Goal: Transaction & Acquisition: Download file/media

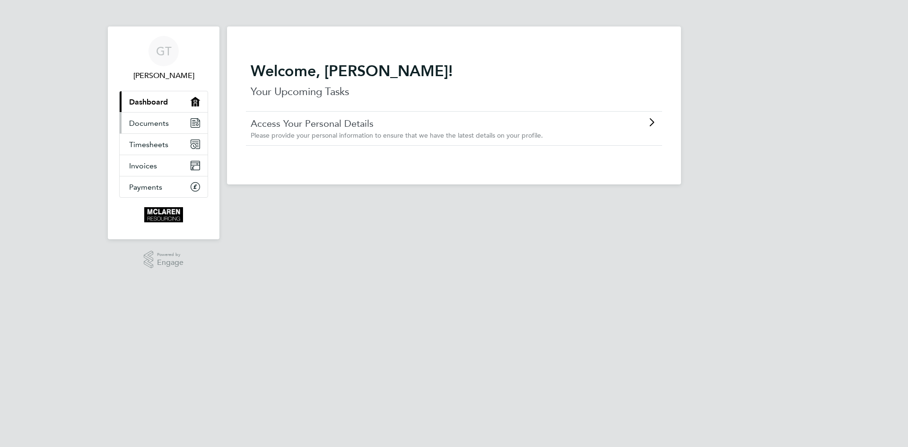
click at [174, 126] on link "Documents" at bounding box center [164, 123] width 88 height 21
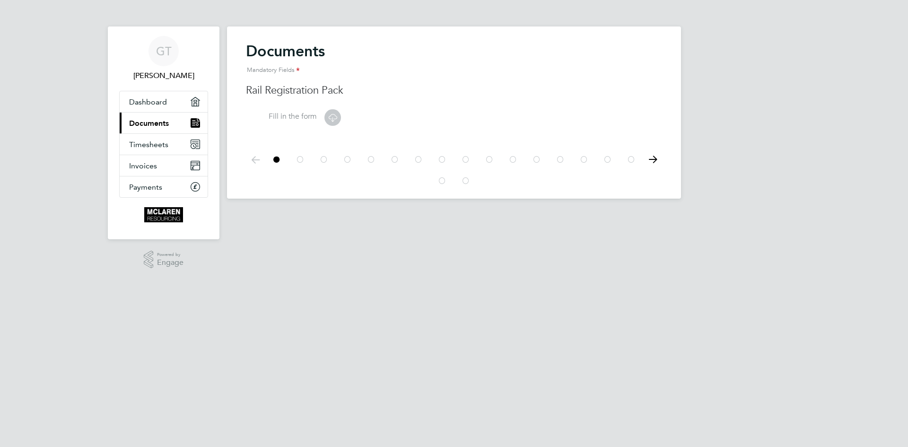
click at [333, 119] on icon at bounding box center [333, 118] width 12 height 12
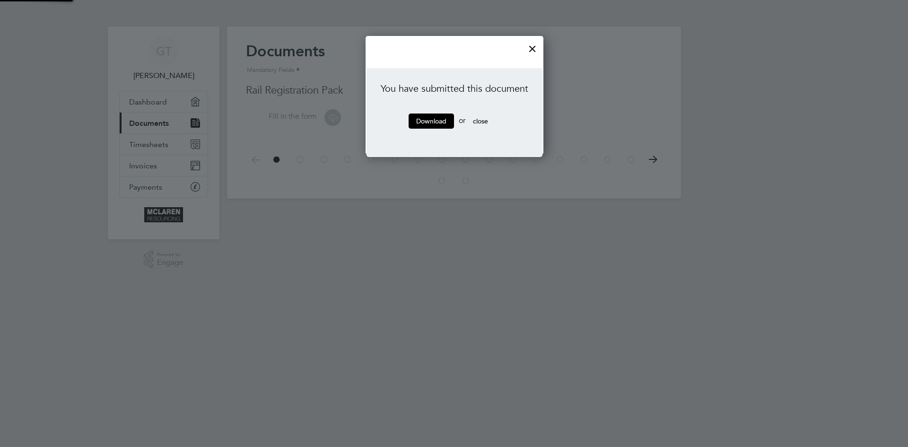
scroll to position [119, 177]
click at [434, 120] on link "Download" at bounding box center [431, 121] width 45 height 15
